Goal: Task Accomplishment & Management: Manage account settings

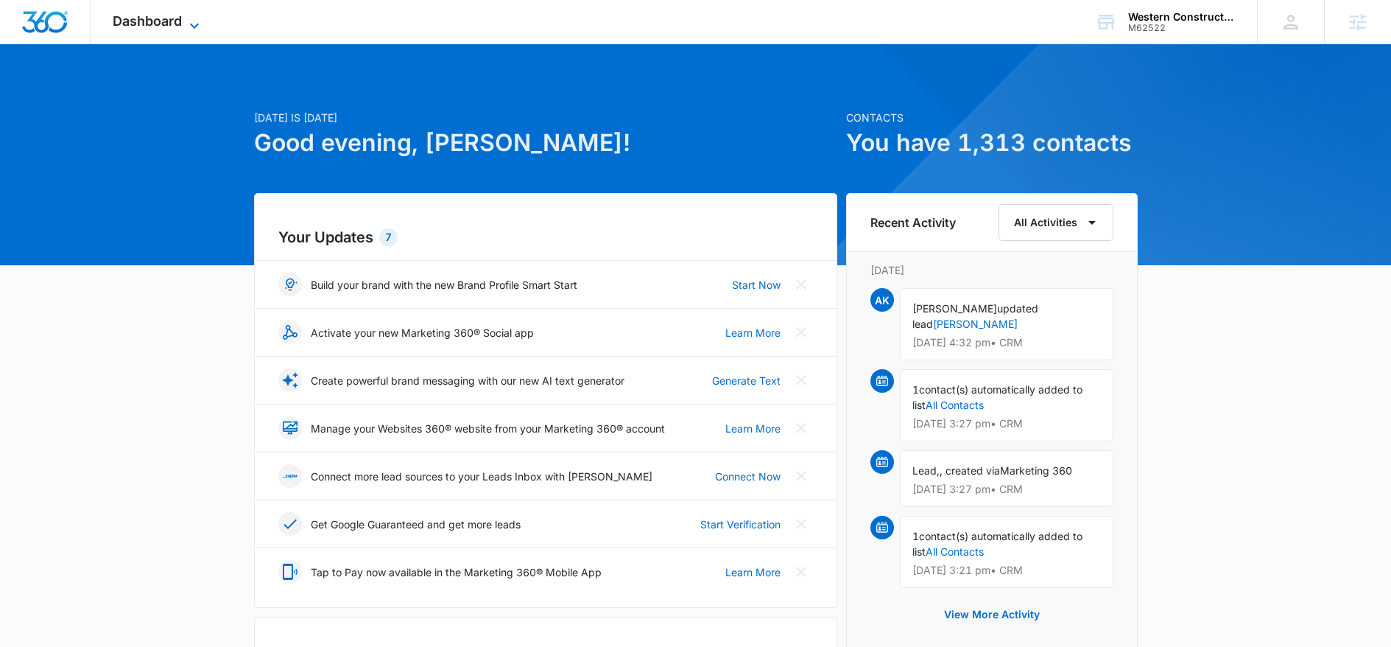
click at [166, 18] on span "Dashboard" at bounding box center [147, 20] width 69 height 15
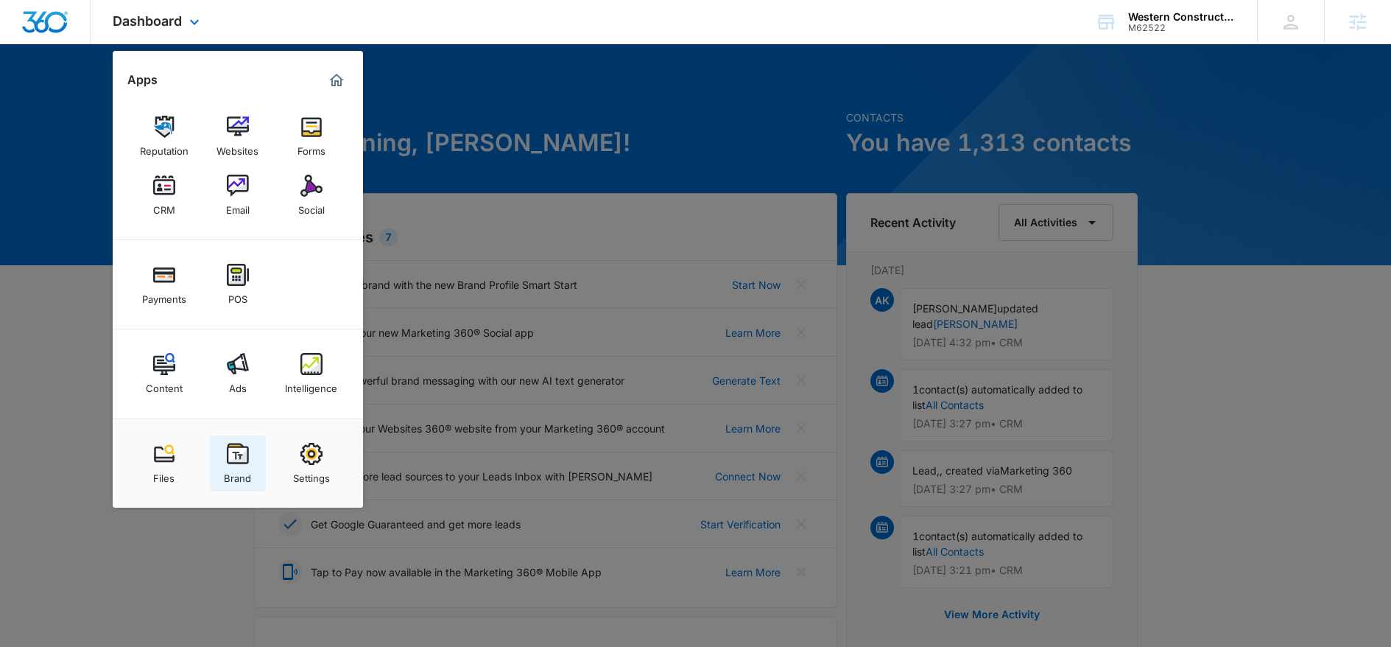
click at [240, 451] on img at bounding box center [238, 454] width 22 height 22
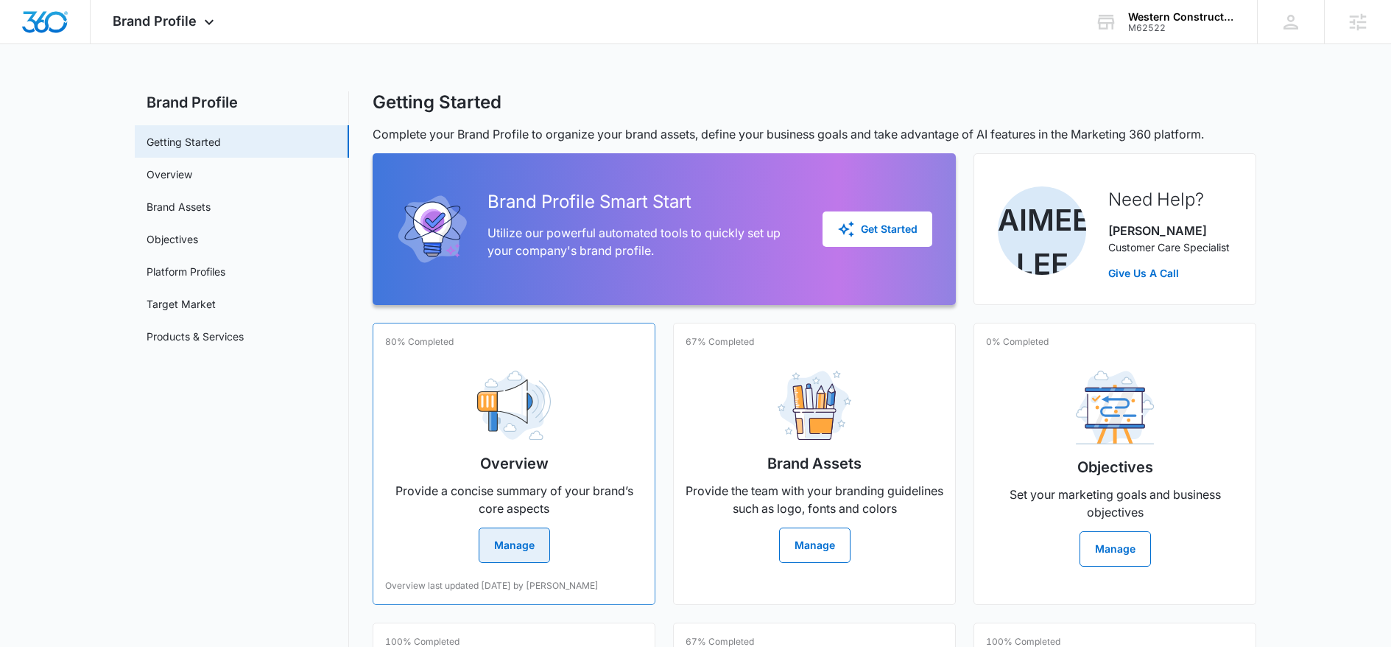
click at [468, 465] on div "Overview Provide a concise summary of your brand’s core aspects Manage" at bounding box center [514, 461] width 258 height 204
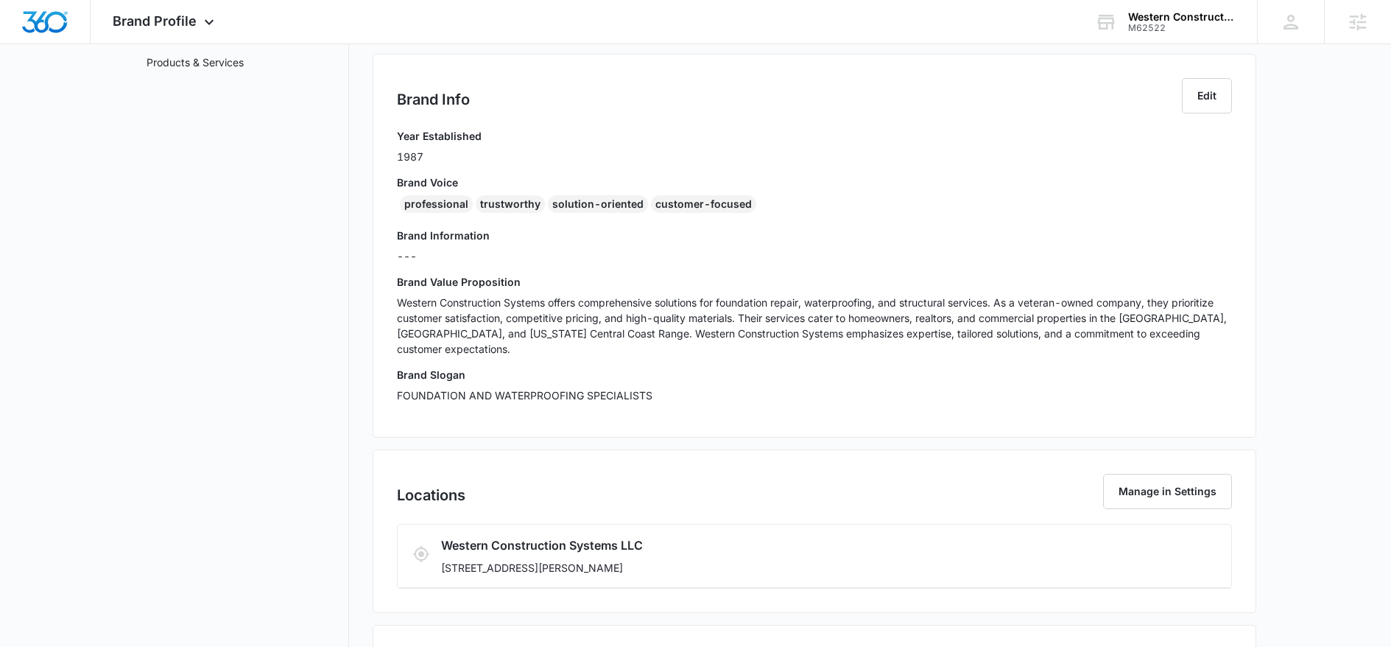
scroll to position [242, 0]
